Goal: Information Seeking & Learning: Find specific fact

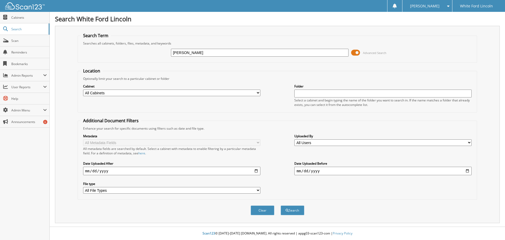
type input "[PERSON_NAME]"
click at [281, 205] on button "Search" at bounding box center [293, 210] width 24 height 10
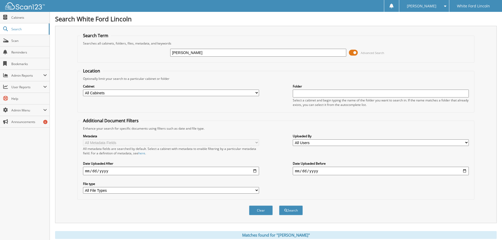
click at [279, 205] on button "Search" at bounding box center [291, 210] width 24 height 10
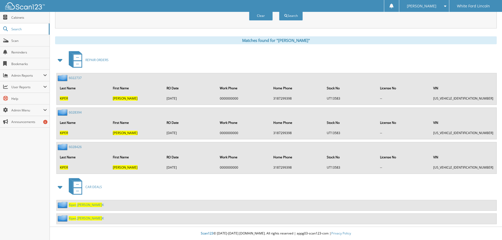
scroll to position [195, 0]
click at [63, 202] on img at bounding box center [63, 204] width 11 height 7
click at [78, 204] on span "[PERSON_NAME]" at bounding box center [89, 204] width 25 height 4
